Goal: Task Accomplishment & Management: Use online tool/utility

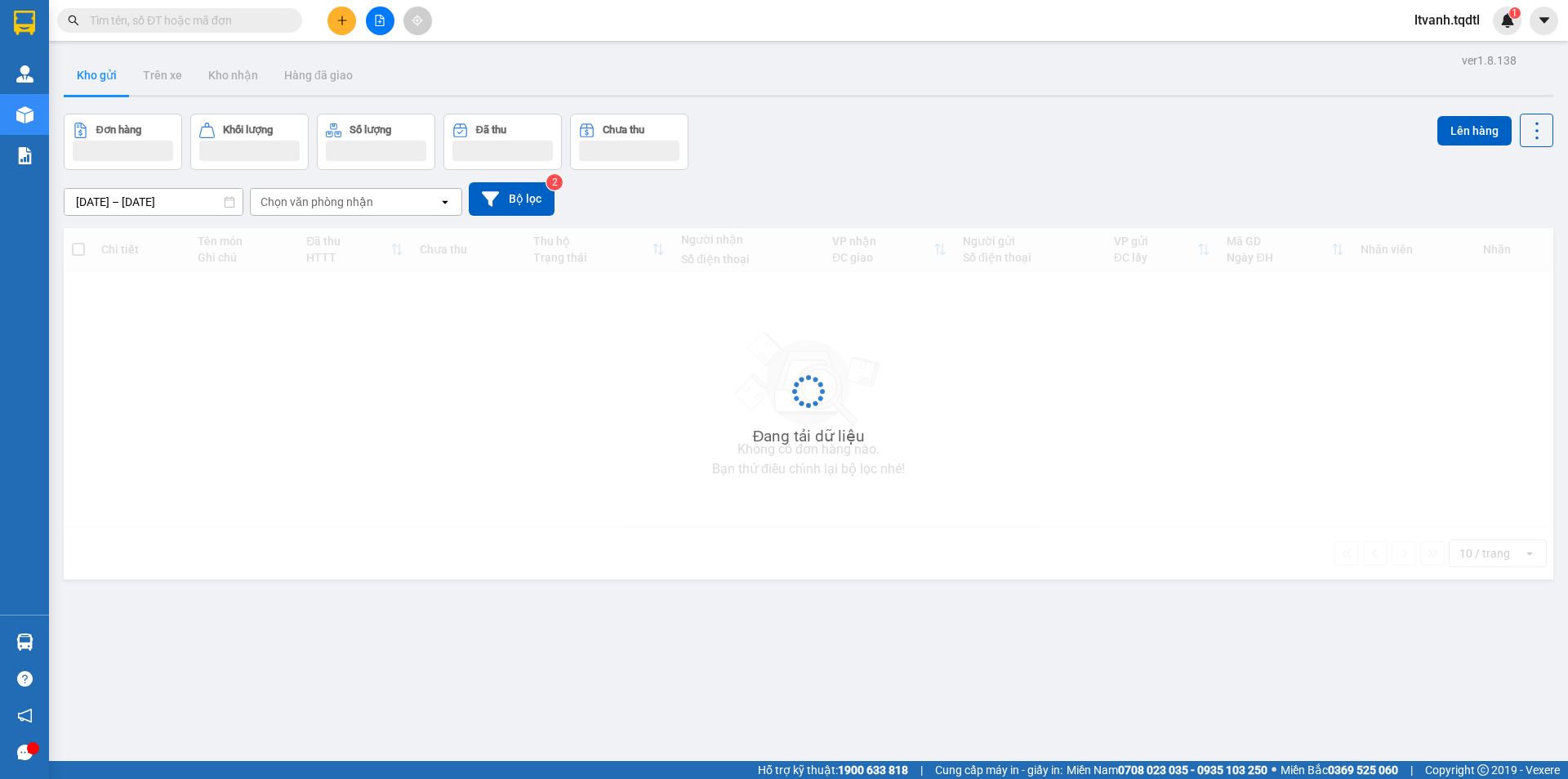
click at [171, 24] on input "text" at bounding box center [187, 20] width 193 height 18
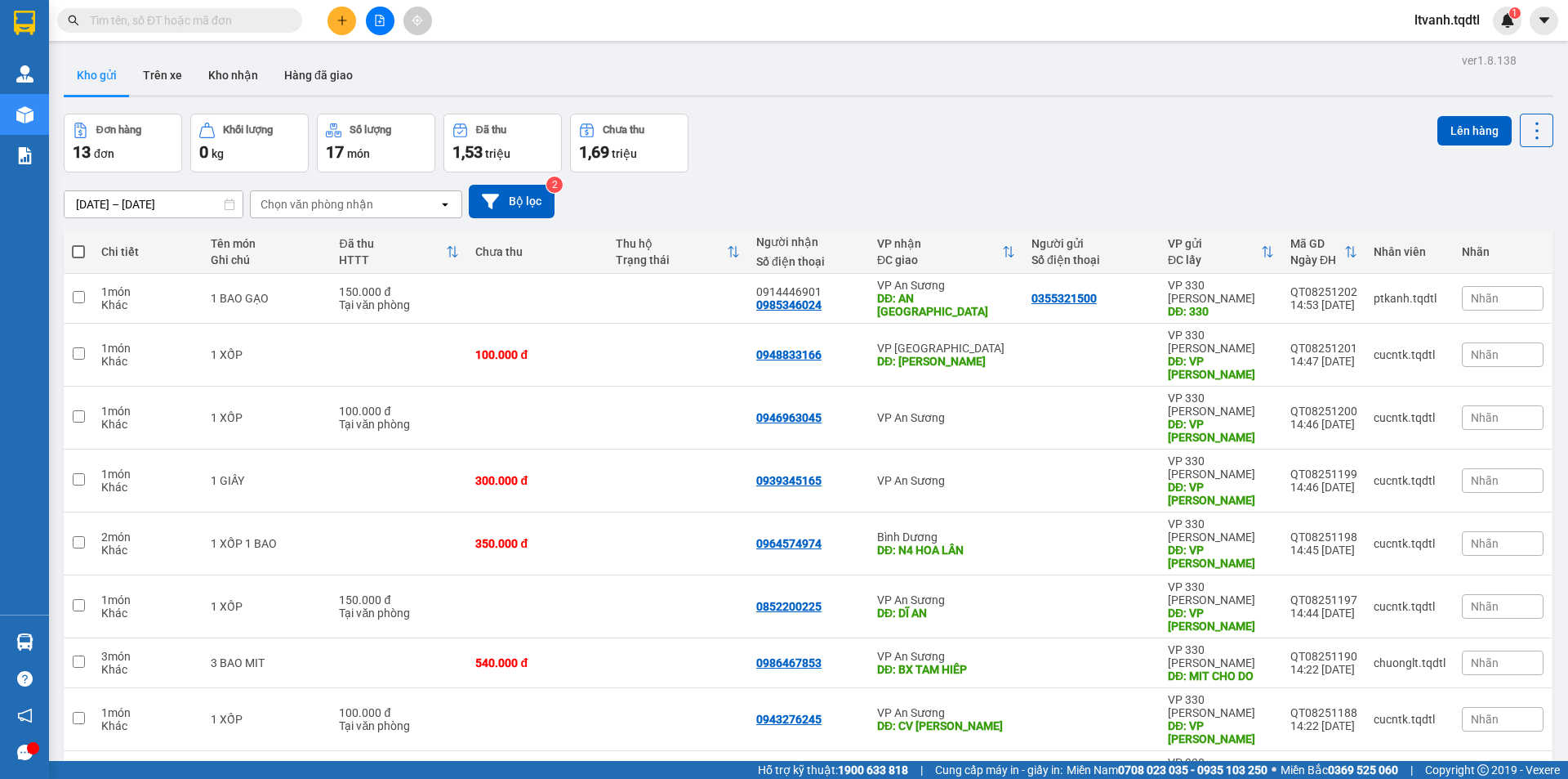
click at [169, 15] on input "text" at bounding box center [187, 20] width 193 height 18
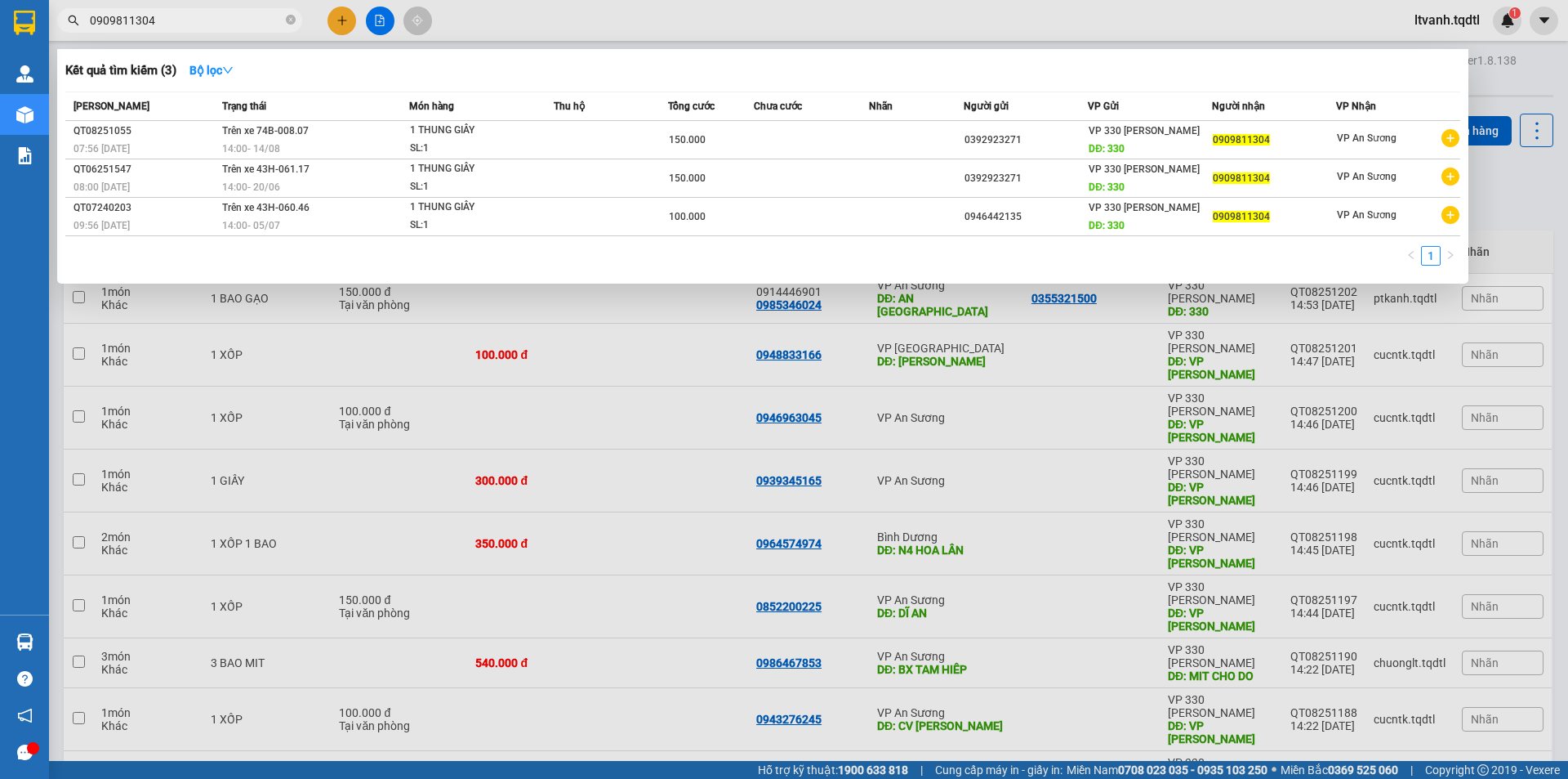
type input "0909811304"
